Goal: Find contact information: Find contact information

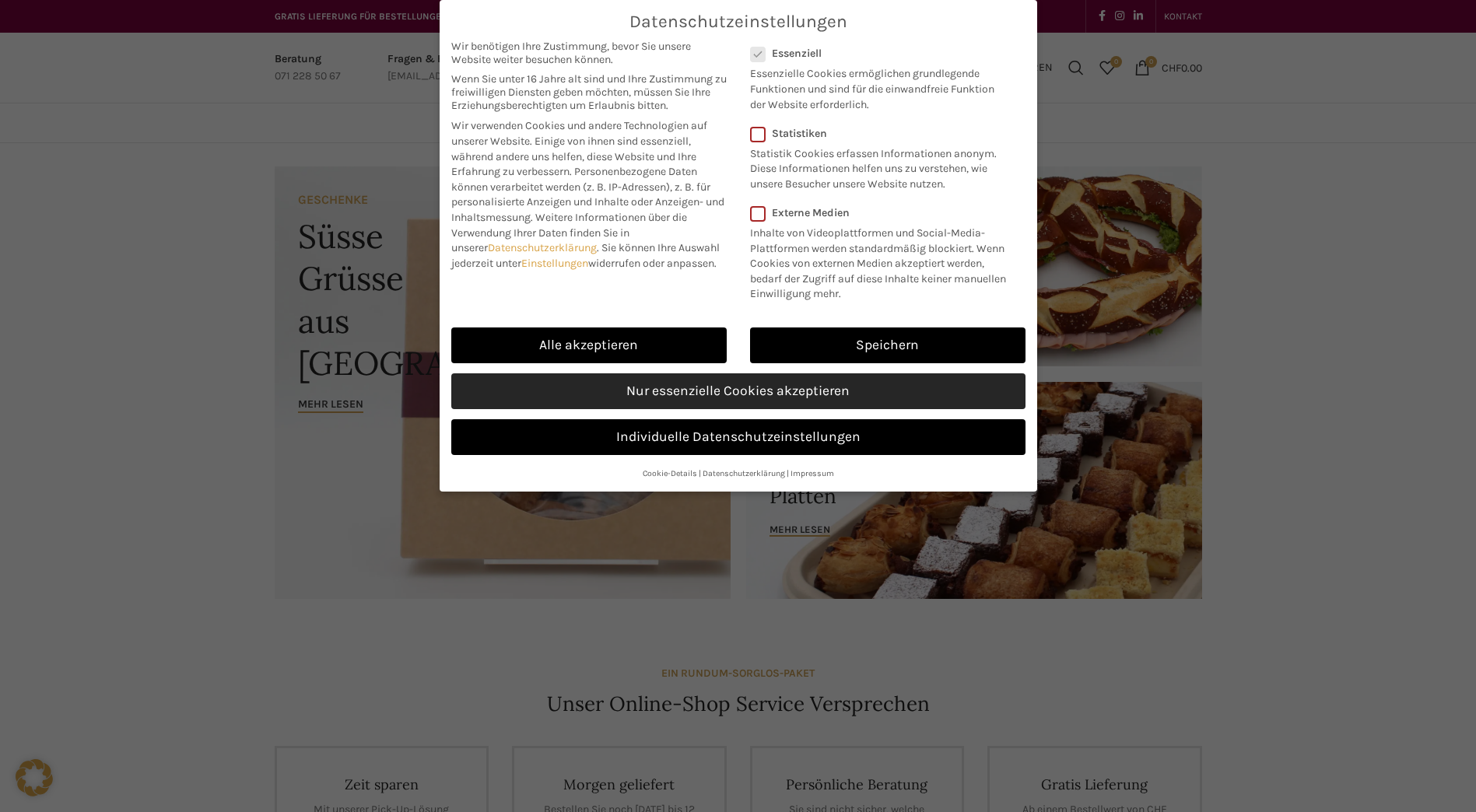
click at [692, 396] on link "Nur essenzielle Cookies akzeptieren" at bounding box center [738, 391] width 574 height 36
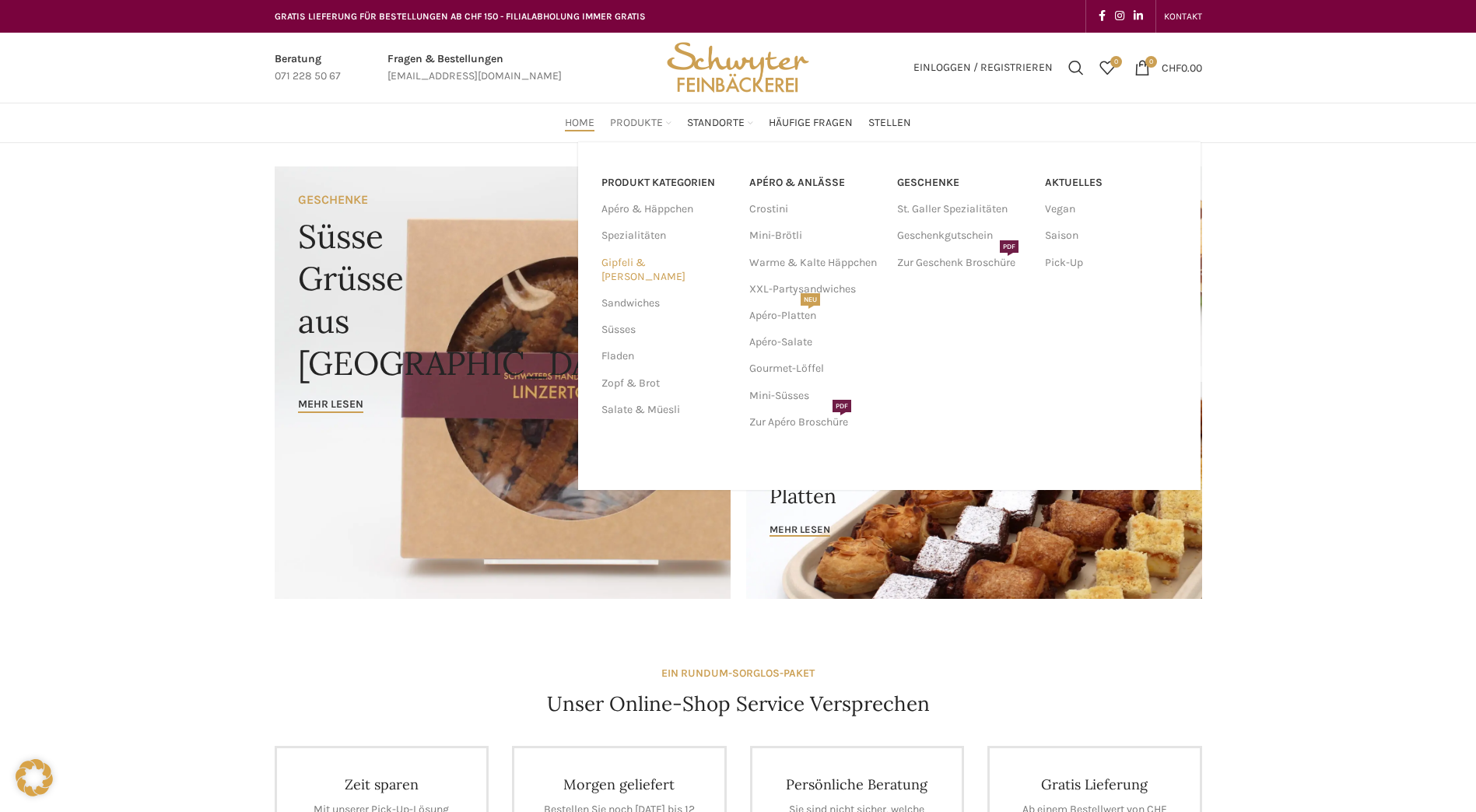
click at [633, 257] on link "Gipfeli & [PERSON_NAME]" at bounding box center [665, 270] width 129 height 41
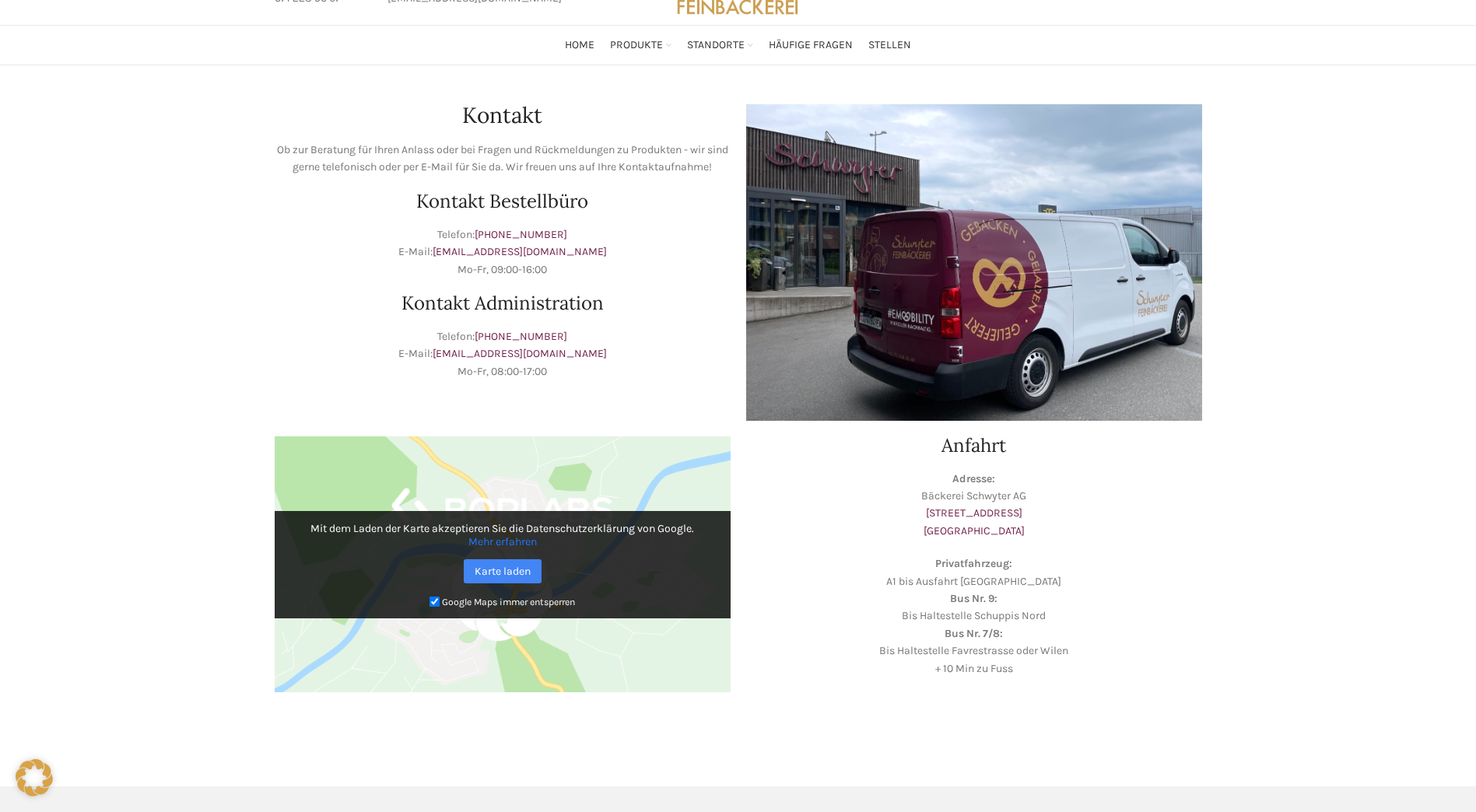
scroll to position [155, 0]
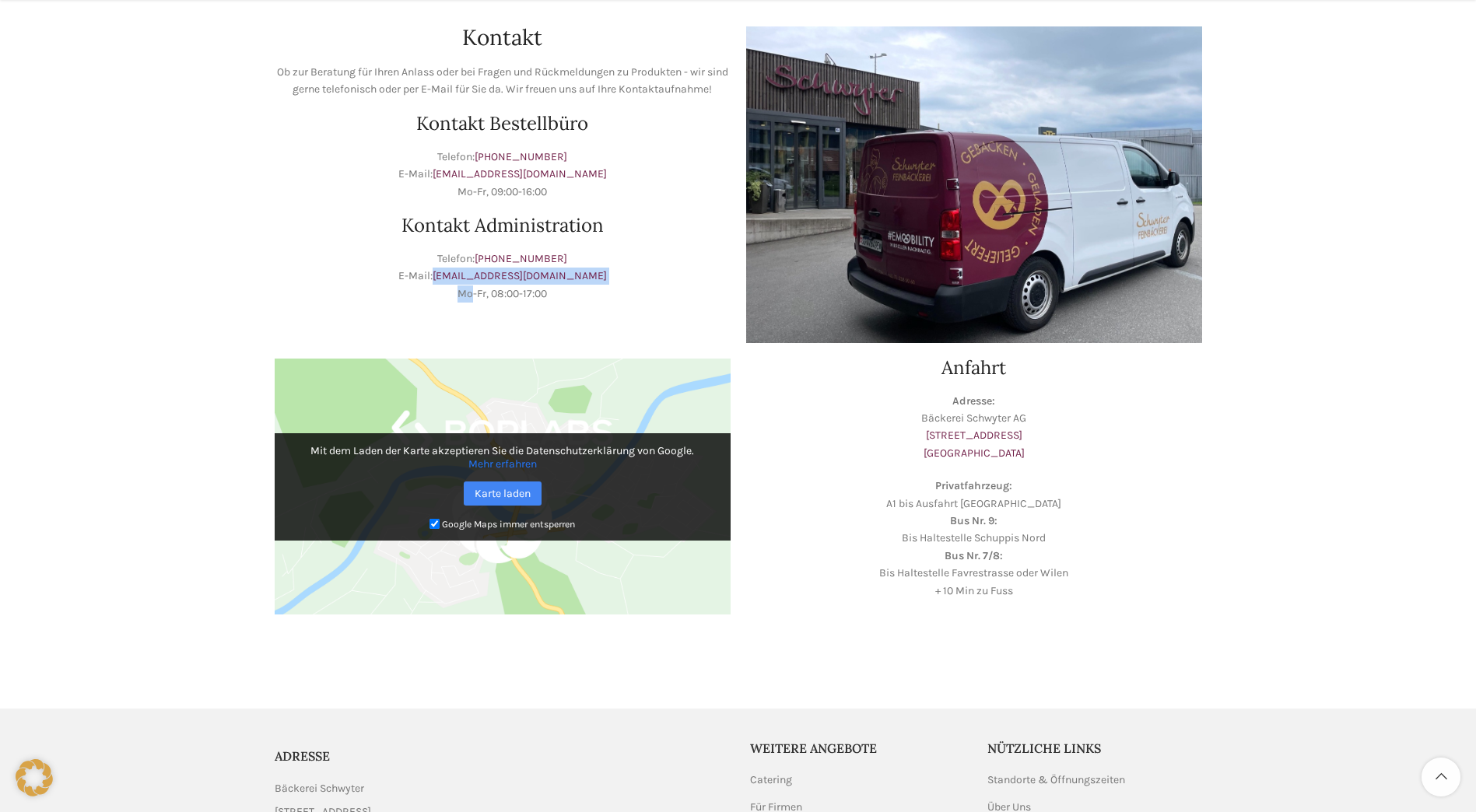
drag, startPoint x: 473, startPoint y: 297, endPoint x: 596, endPoint y: 284, distance: 123.7
click at [596, 284] on p "Telefon: [PHONE_NUMBER] E-Mail: [EMAIL_ADDRESS][DOMAIN_NAME] Mo-Fr, 08:00-17:00" at bounding box center [503, 276] width 456 height 52
drag, startPoint x: 596, startPoint y: 284, endPoint x: 559, endPoint y: 298, distance: 39.6
click at [559, 298] on p "Telefon: [PHONE_NUMBER] E-Mail: [EMAIL_ADDRESS][DOMAIN_NAME] Mo-Fr, 08:00-17:00" at bounding box center [503, 276] width 456 height 52
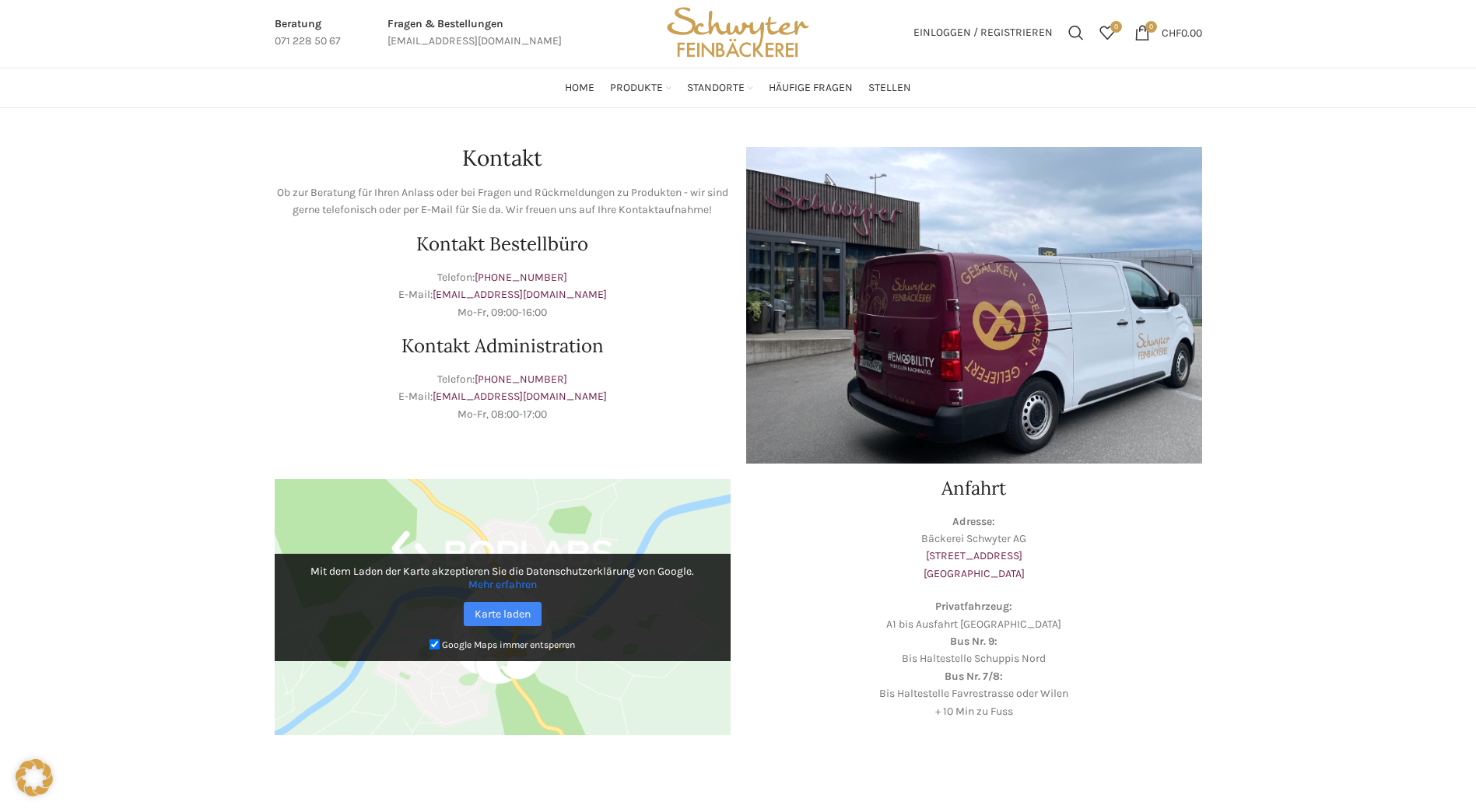
scroll to position [0, 0]
